Goal: Information Seeking & Learning: Learn about a topic

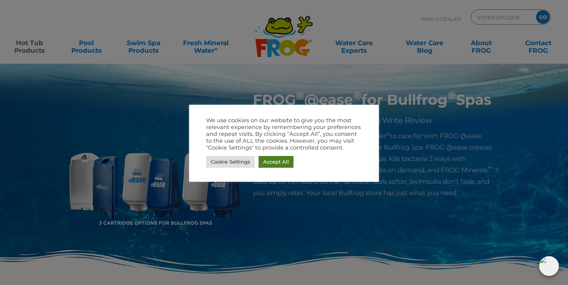
click at [275, 156] on link "Accept All" at bounding box center [275, 162] width 35 height 12
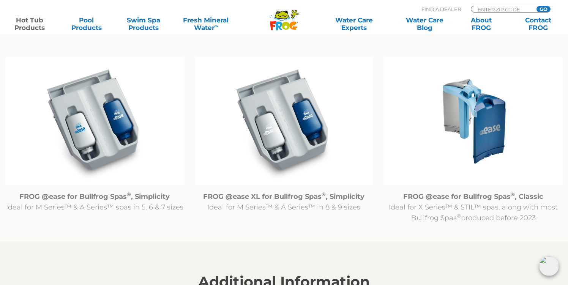
scroll to position [777, 0]
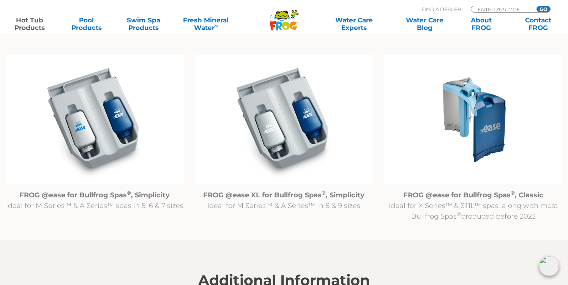
click at [472, 111] on img at bounding box center [473, 119] width 178 height 128
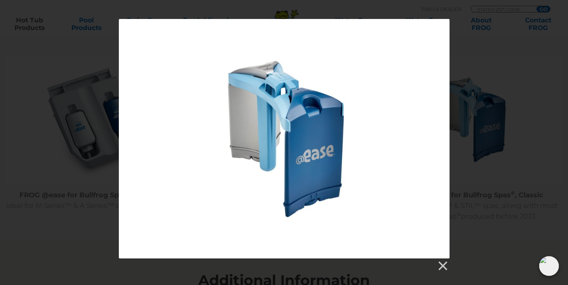
click at [553, 160] on div at bounding box center [284, 145] width 568 height 253
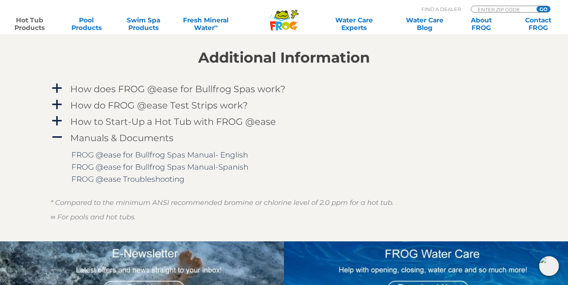
scroll to position [1000, 0]
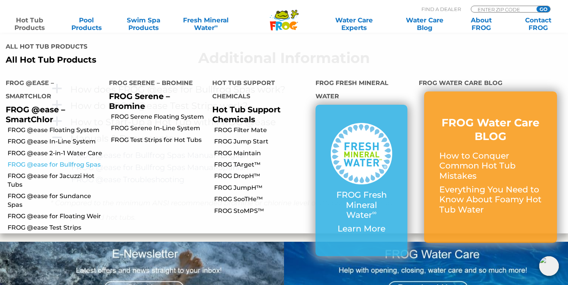
click at [44, 161] on link "FROG @ease for Bullfrog Spas" at bounding box center [56, 165] width 96 height 8
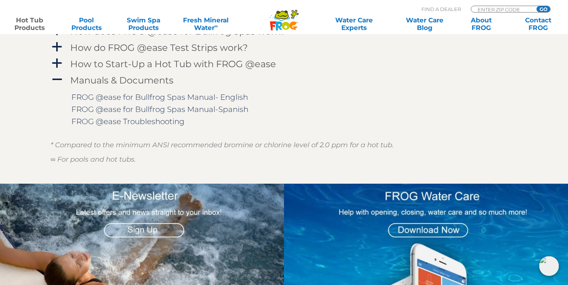
scroll to position [1071, 0]
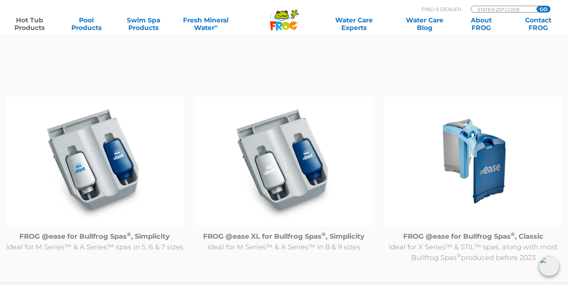
scroll to position [750, 0]
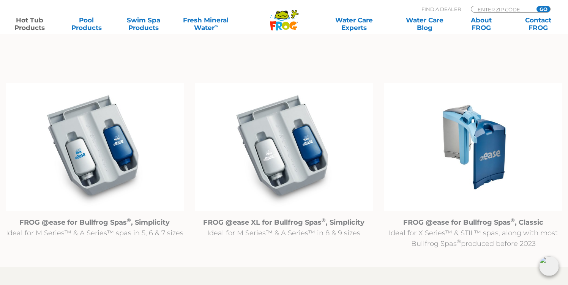
click at [291, 198] on img at bounding box center [284, 147] width 178 height 128
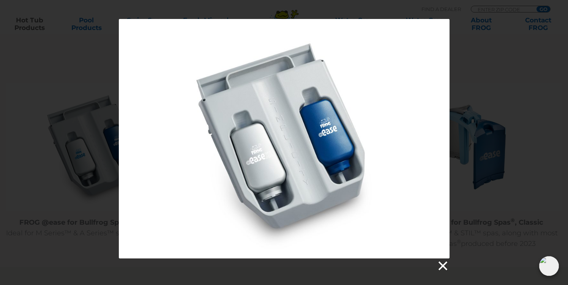
click at [443, 261] on link at bounding box center [441, 265] width 11 height 11
